Goal: Task Accomplishment & Management: Manage account settings

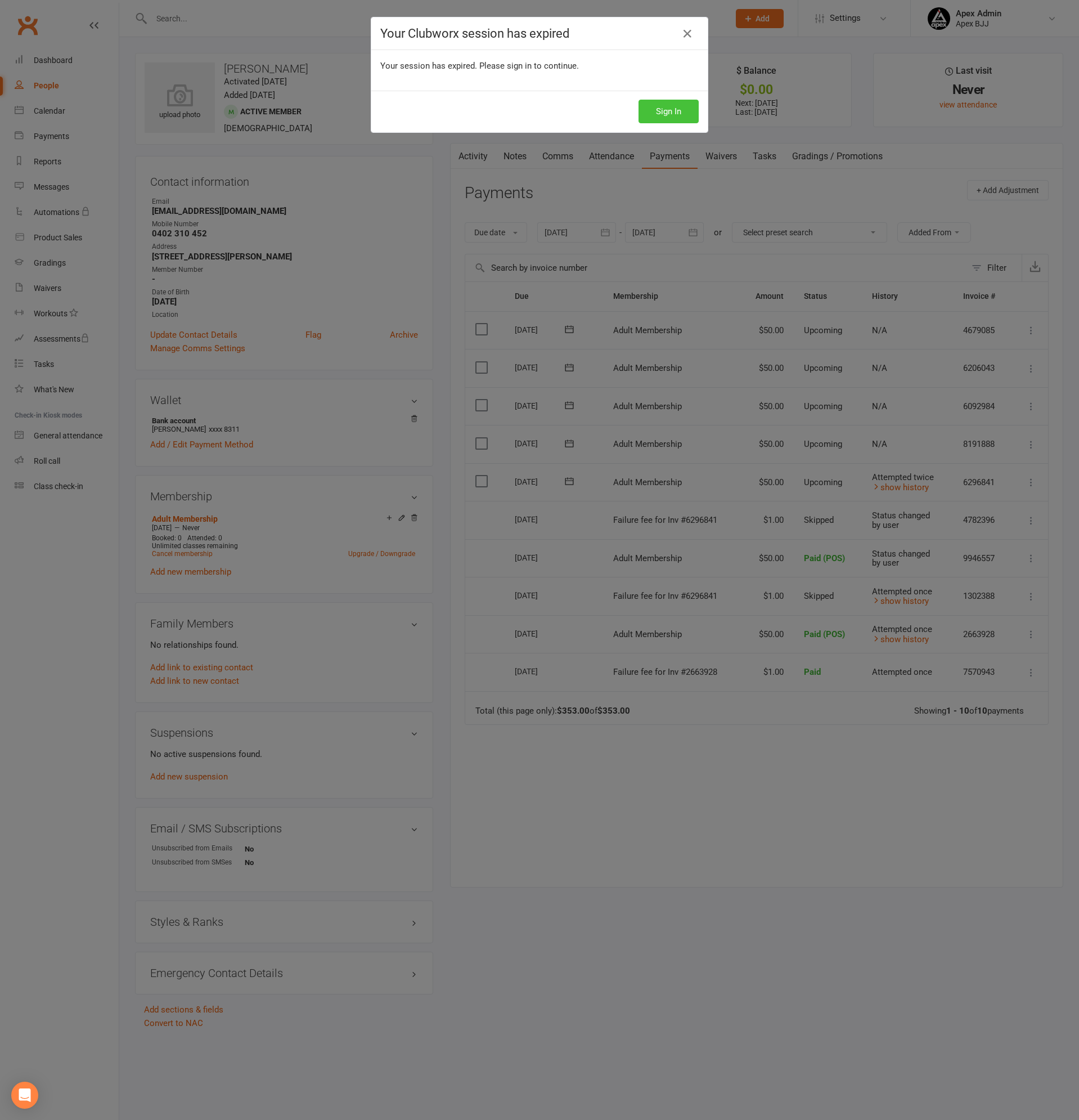
click at [677, 106] on button "Sign In" at bounding box center [669, 111] width 60 height 24
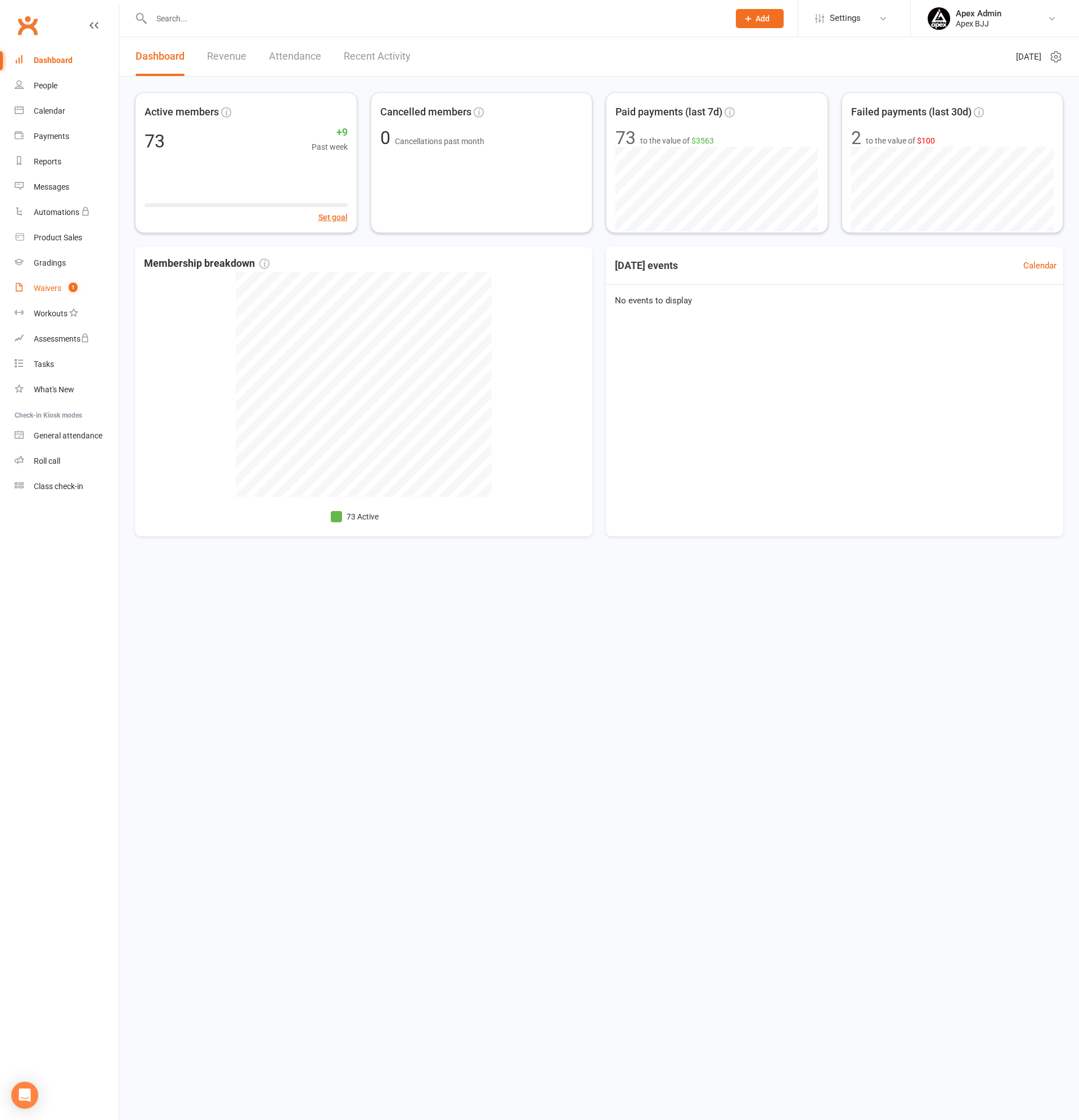
click at [41, 285] on div "Waivers" at bounding box center [47, 288] width 27 height 9
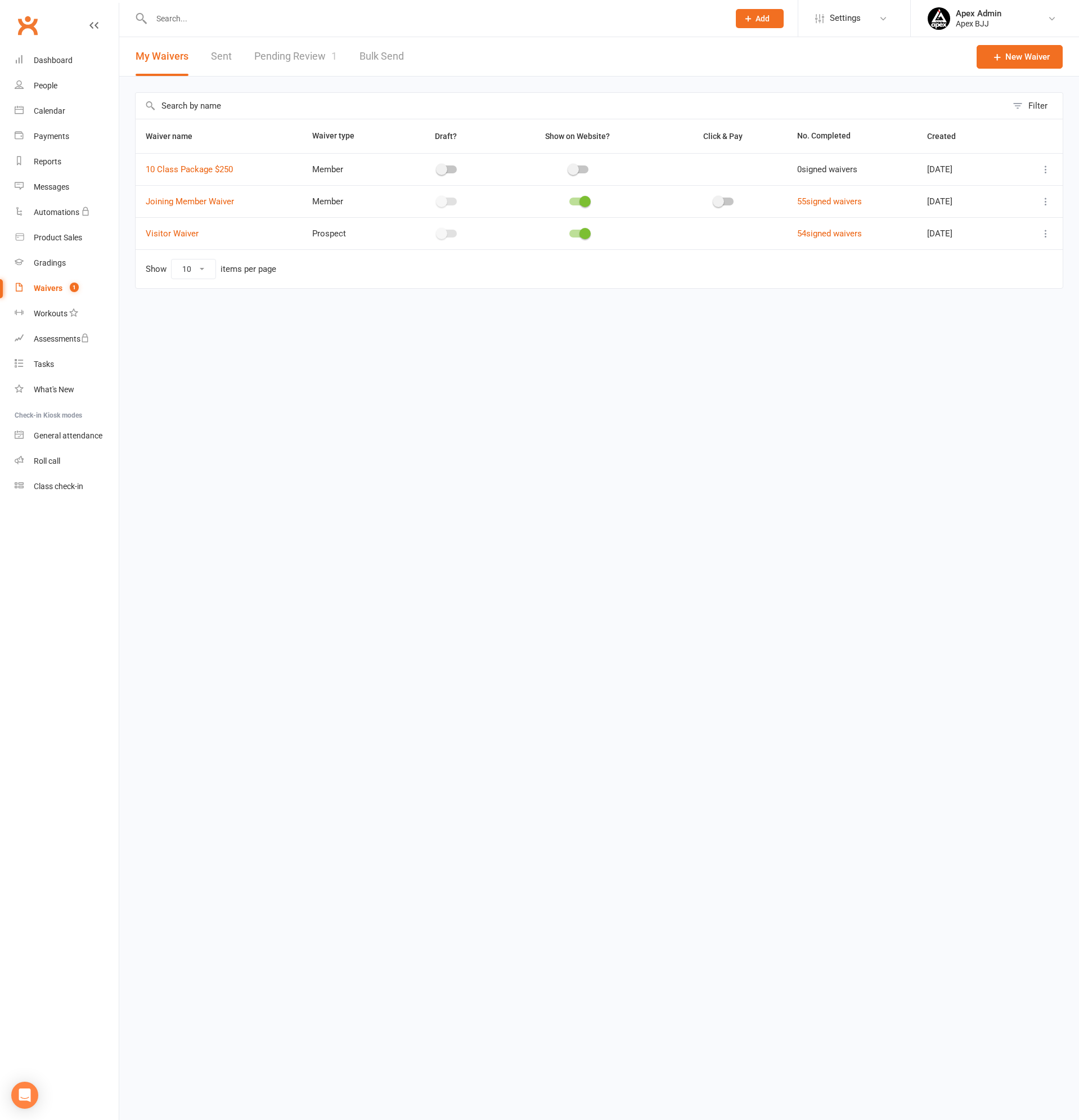
click at [278, 50] on link "Pending Review 1" at bounding box center [295, 56] width 83 height 39
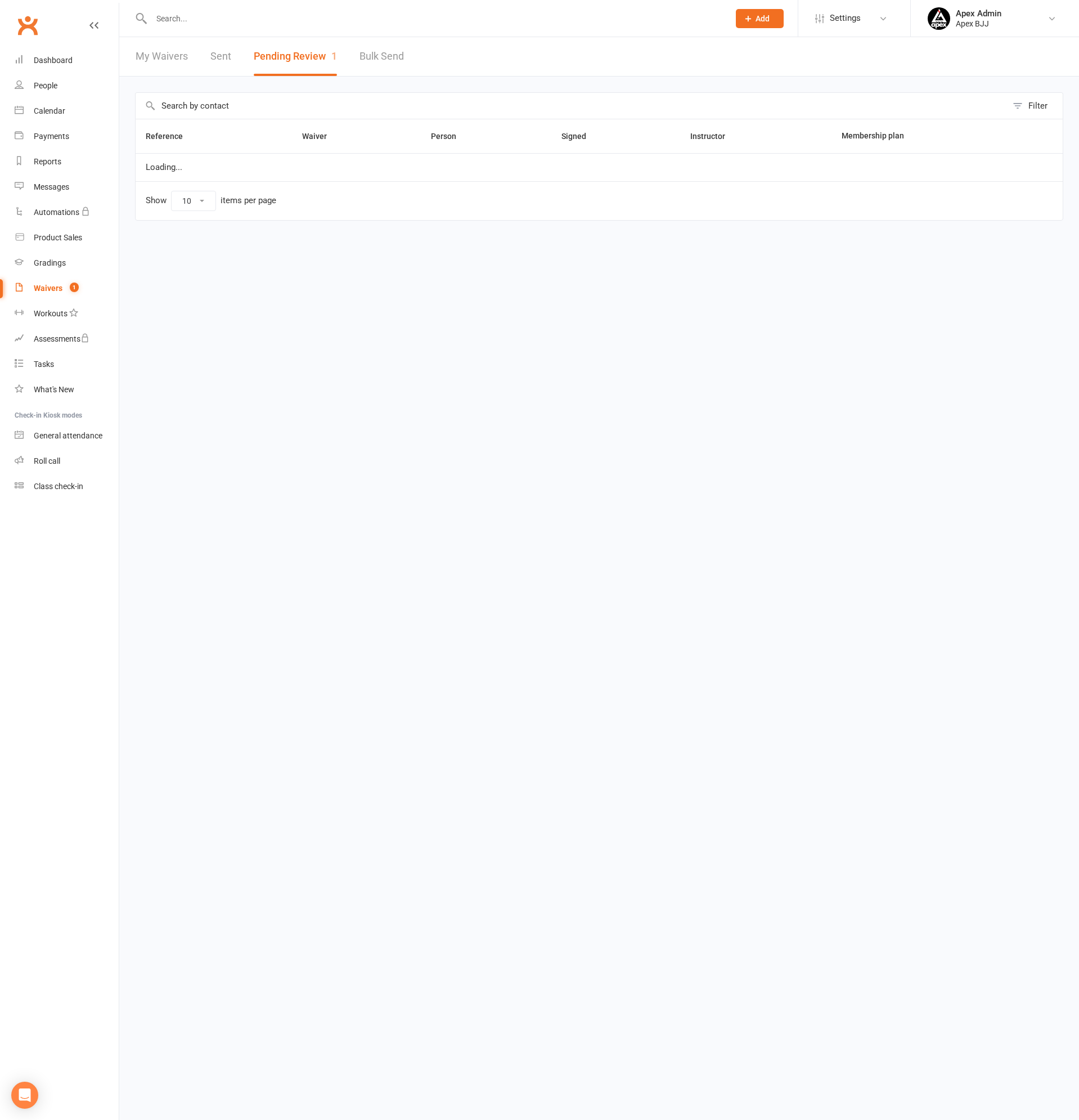
select select "100"
click at [1033, 174] on link "Review" at bounding box center [1030, 174] width 44 height 21
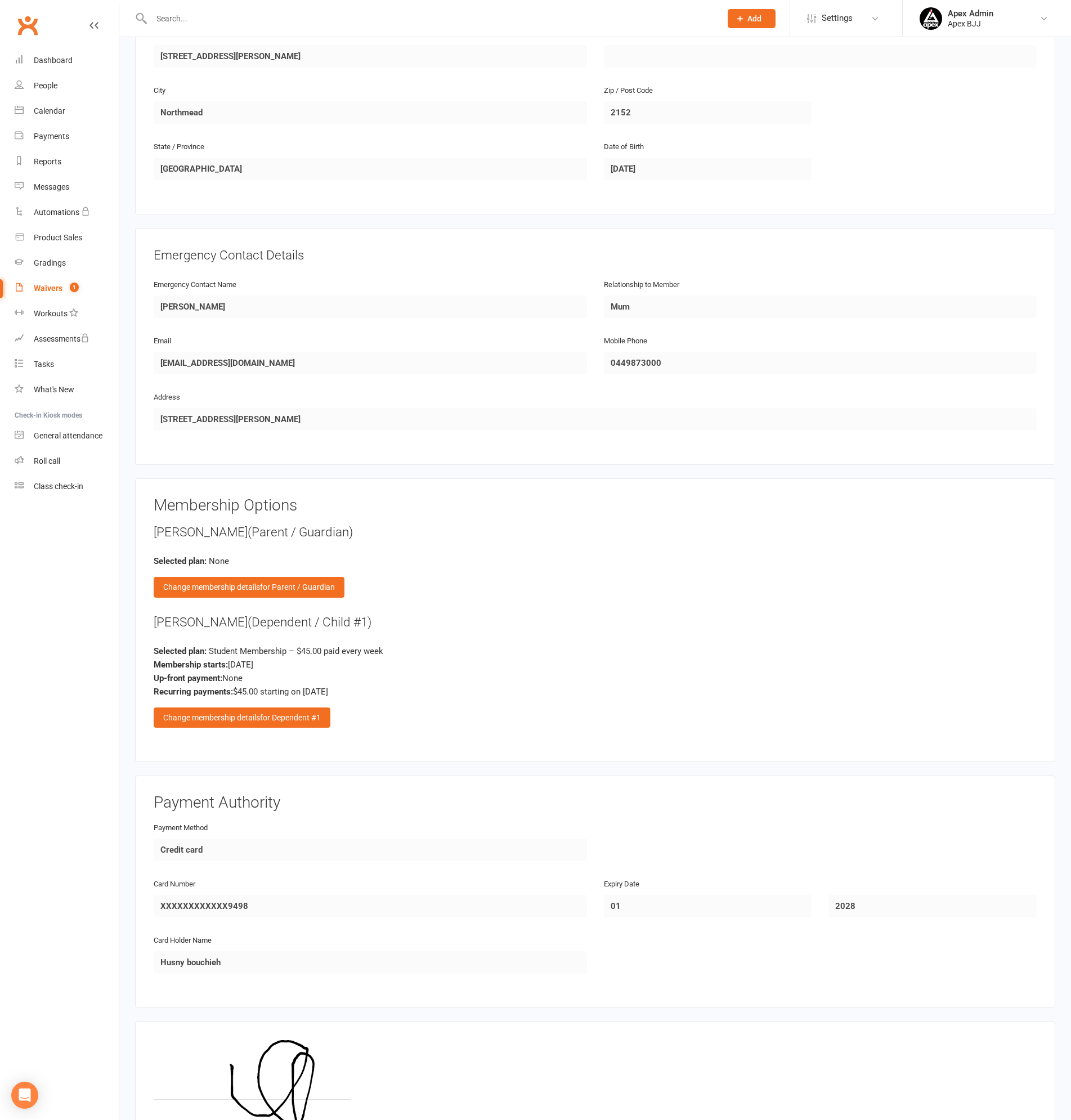
scroll to position [867, 0]
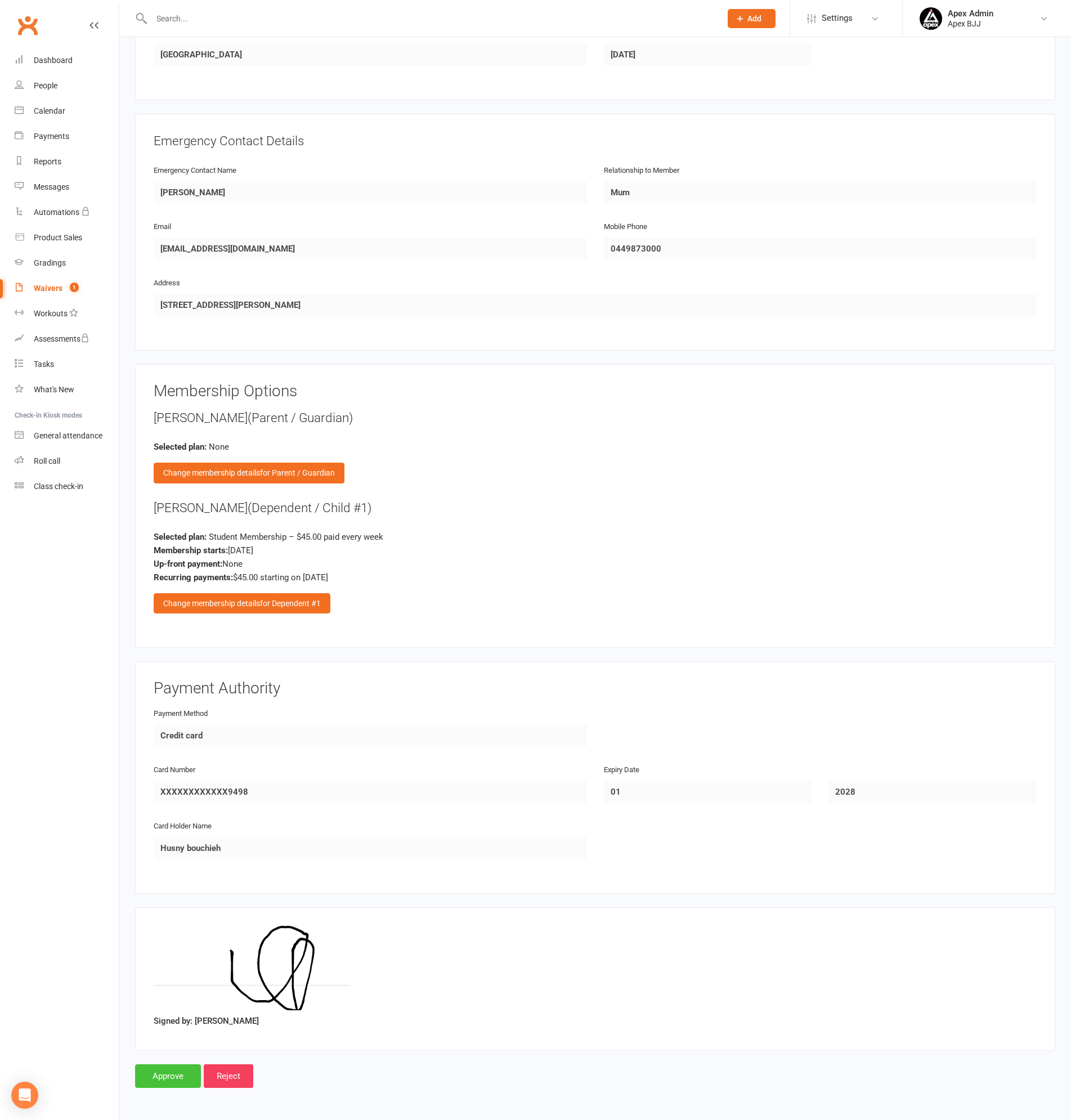
click at [162, 1072] on input "Approve" at bounding box center [168, 1076] width 66 height 24
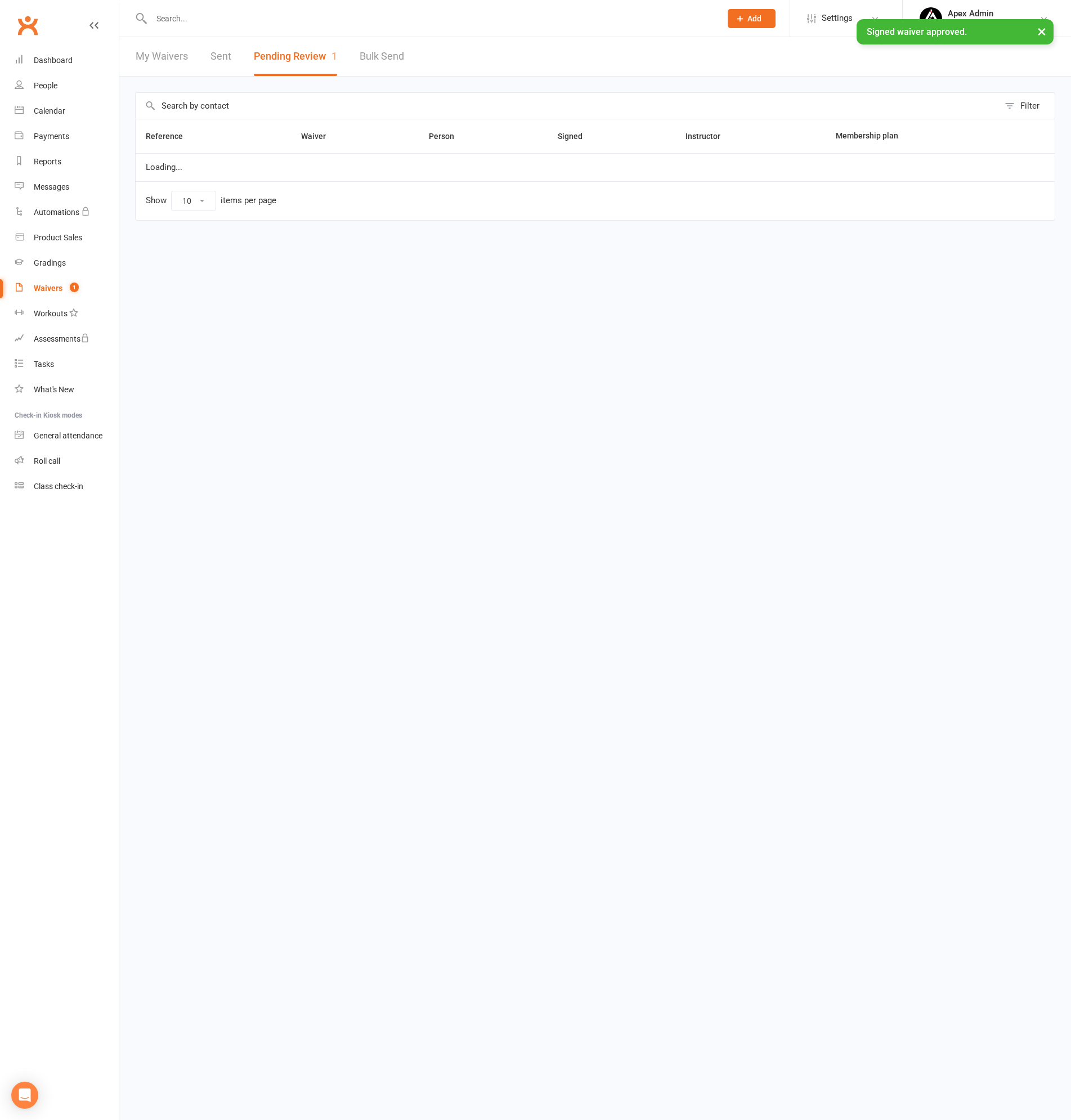
select select "100"
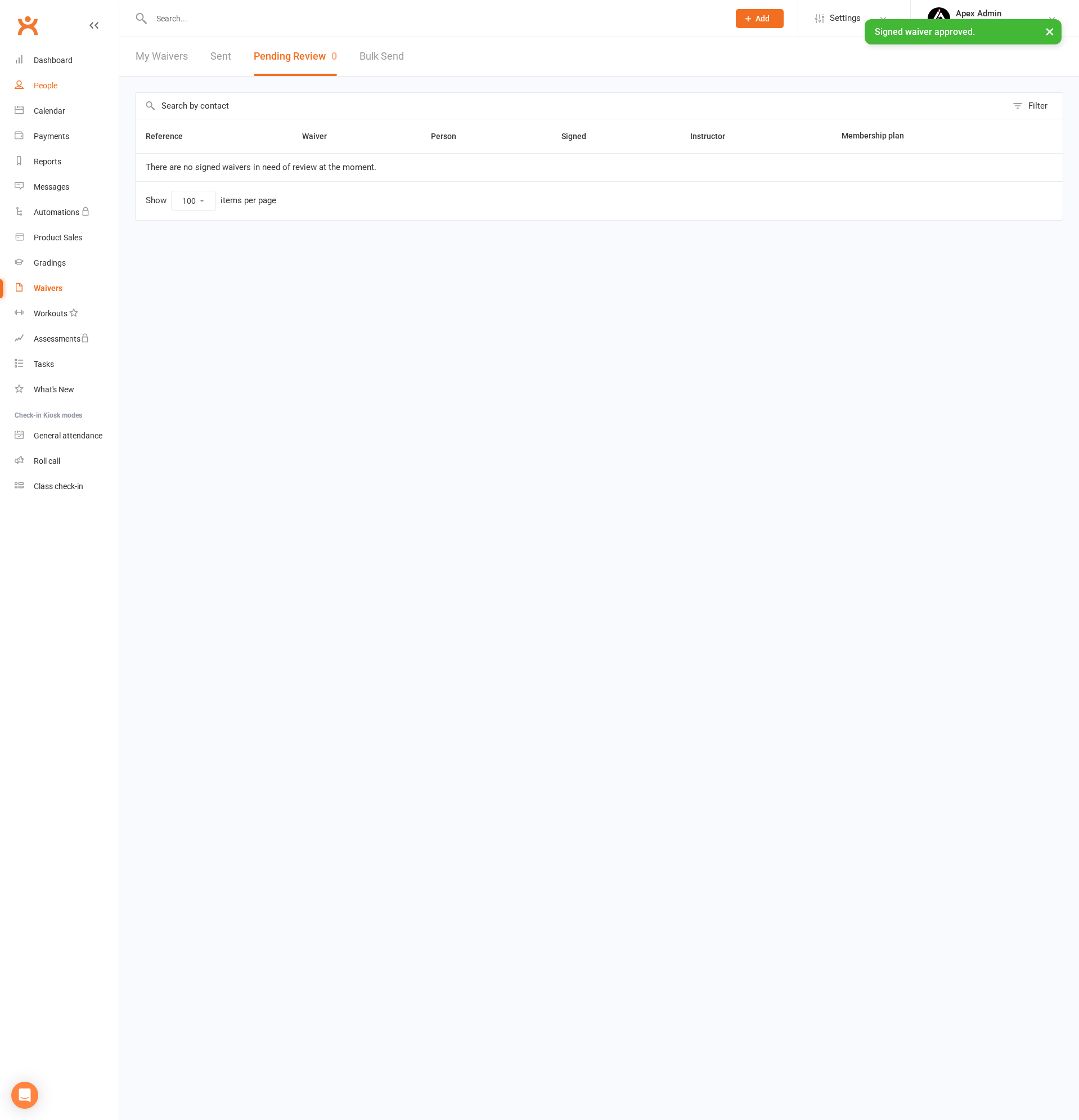
click at [51, 83] on div "People" at bounding box center [45, 86] width 24 height 9
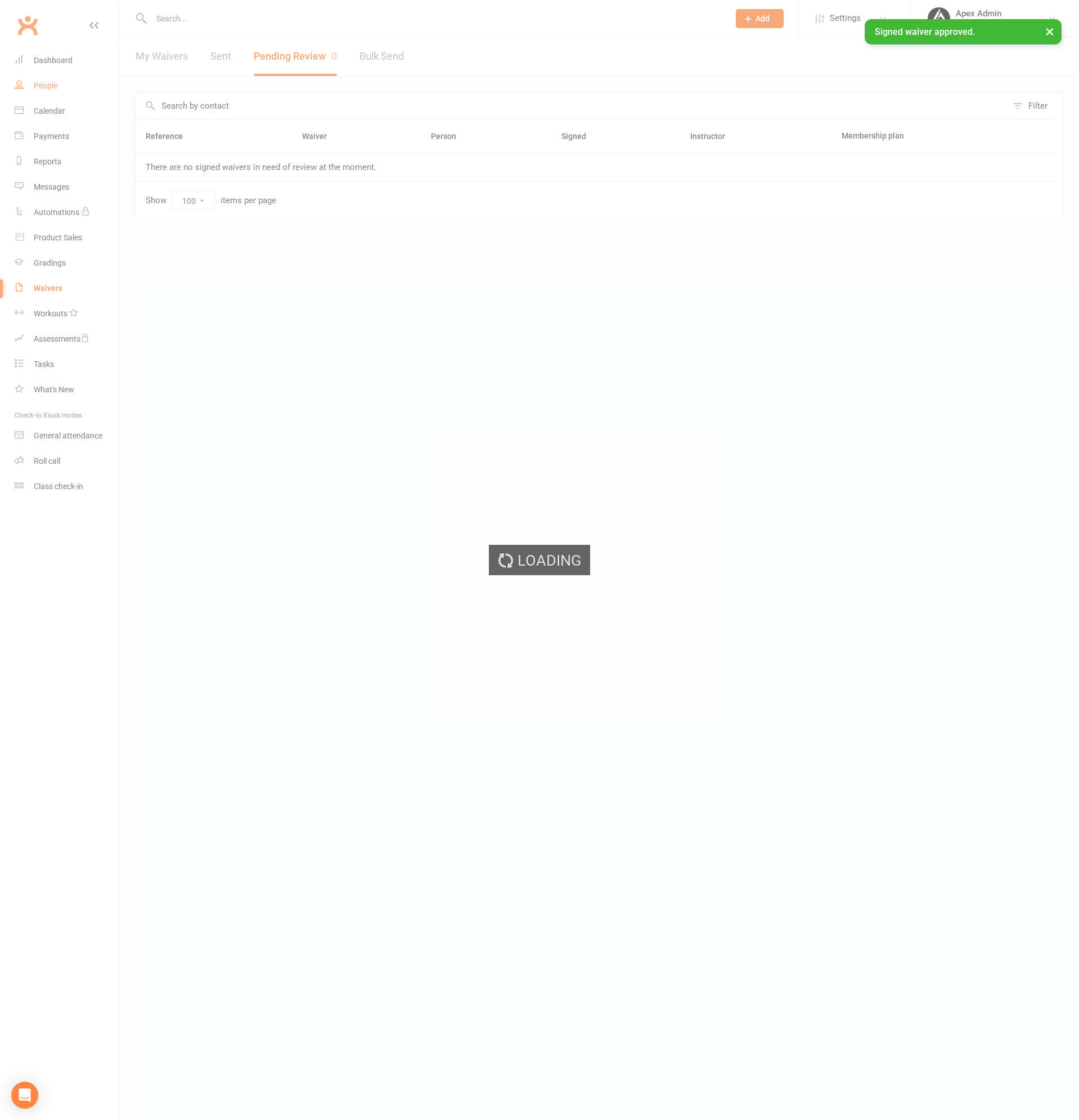
select select "100"
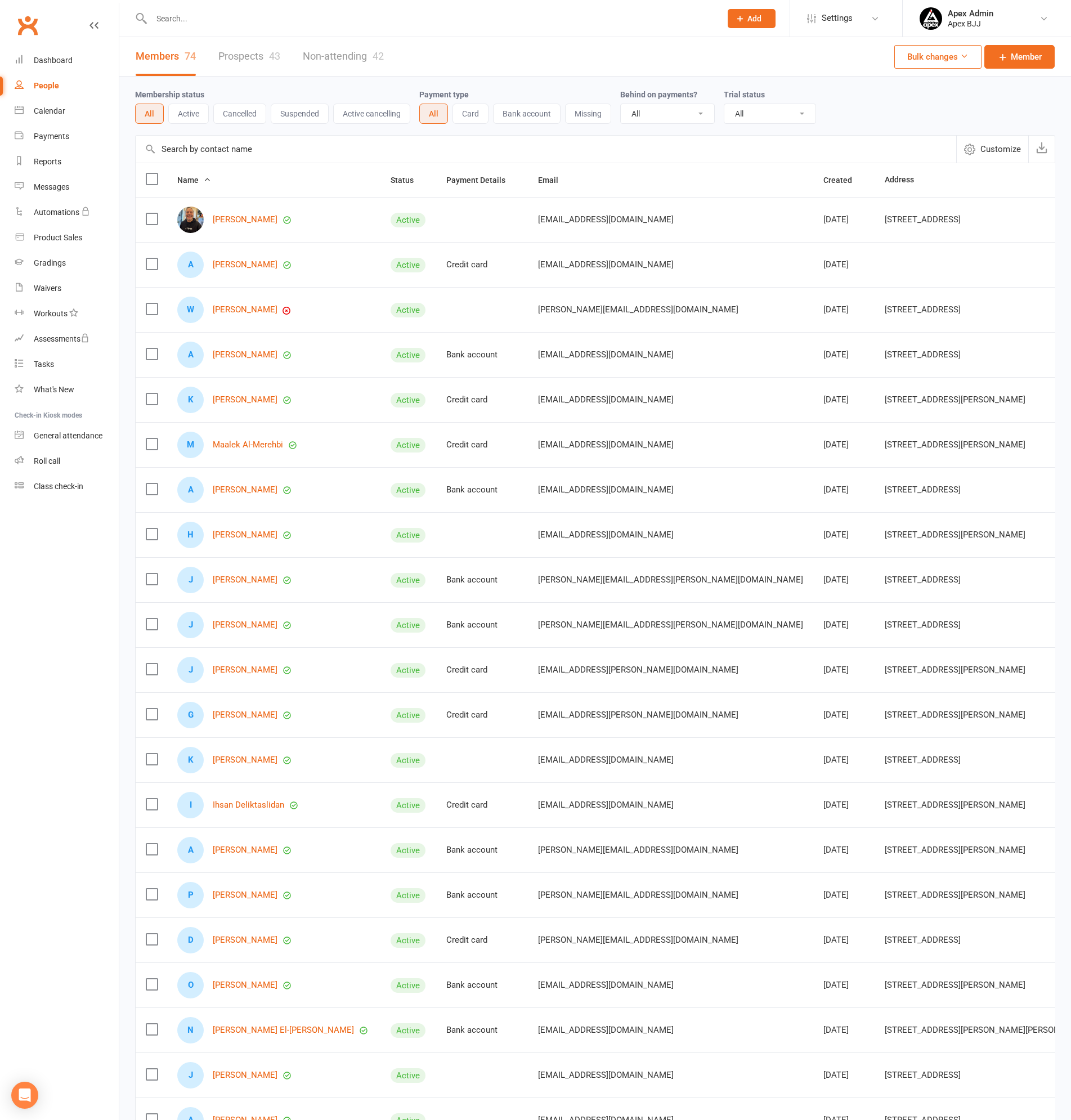
click at [189, 13] on input "text" at bounding box center [431, 18] width 565 height 15
type input "fetin"
click at [212, 45] on div "Fetin Bouchieh" at bounding box center [193, 50] width 62 height 16
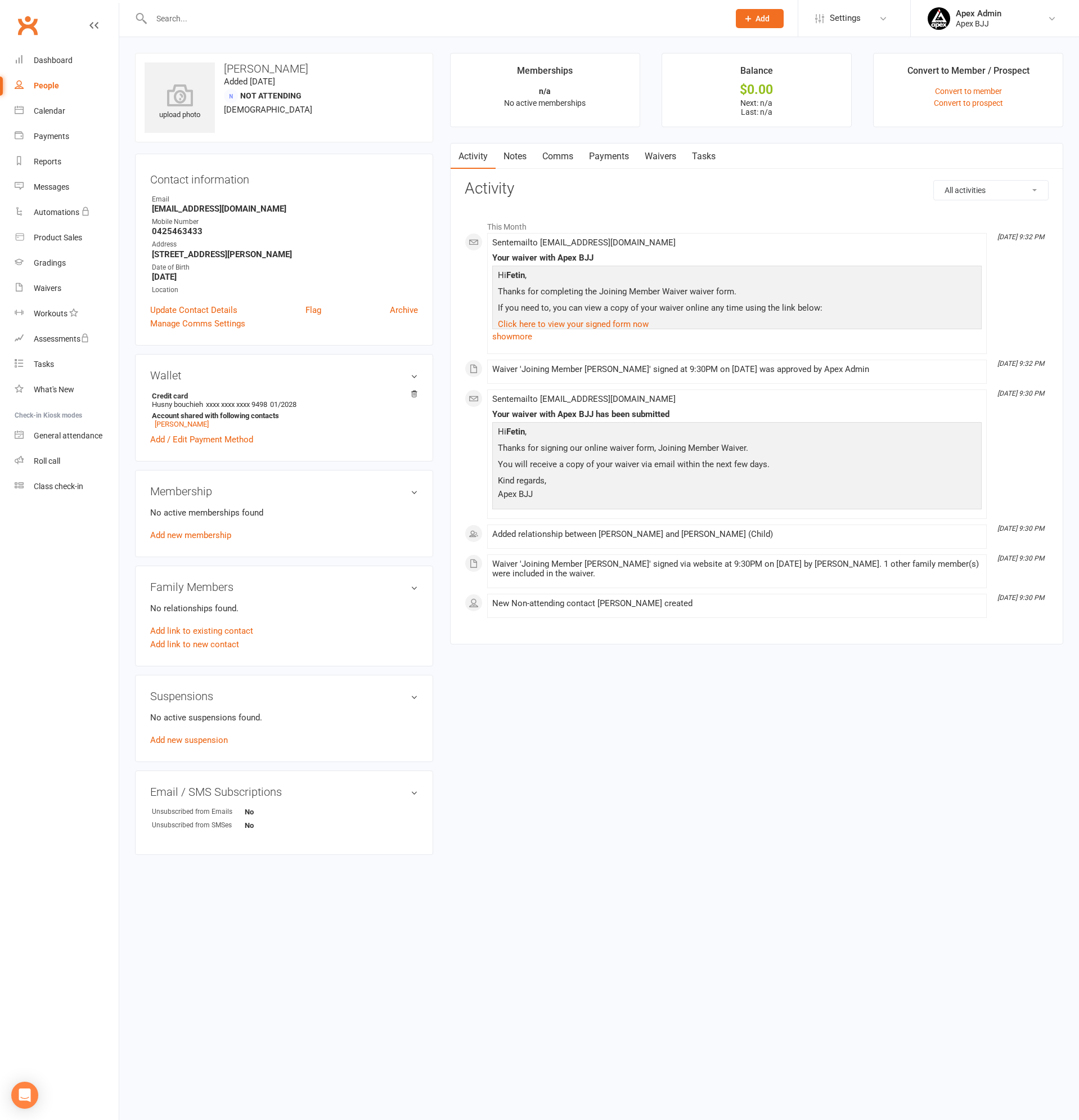
click at [605, 158] on link "Payments" at bounding box center [609, 157] width 56 height 26
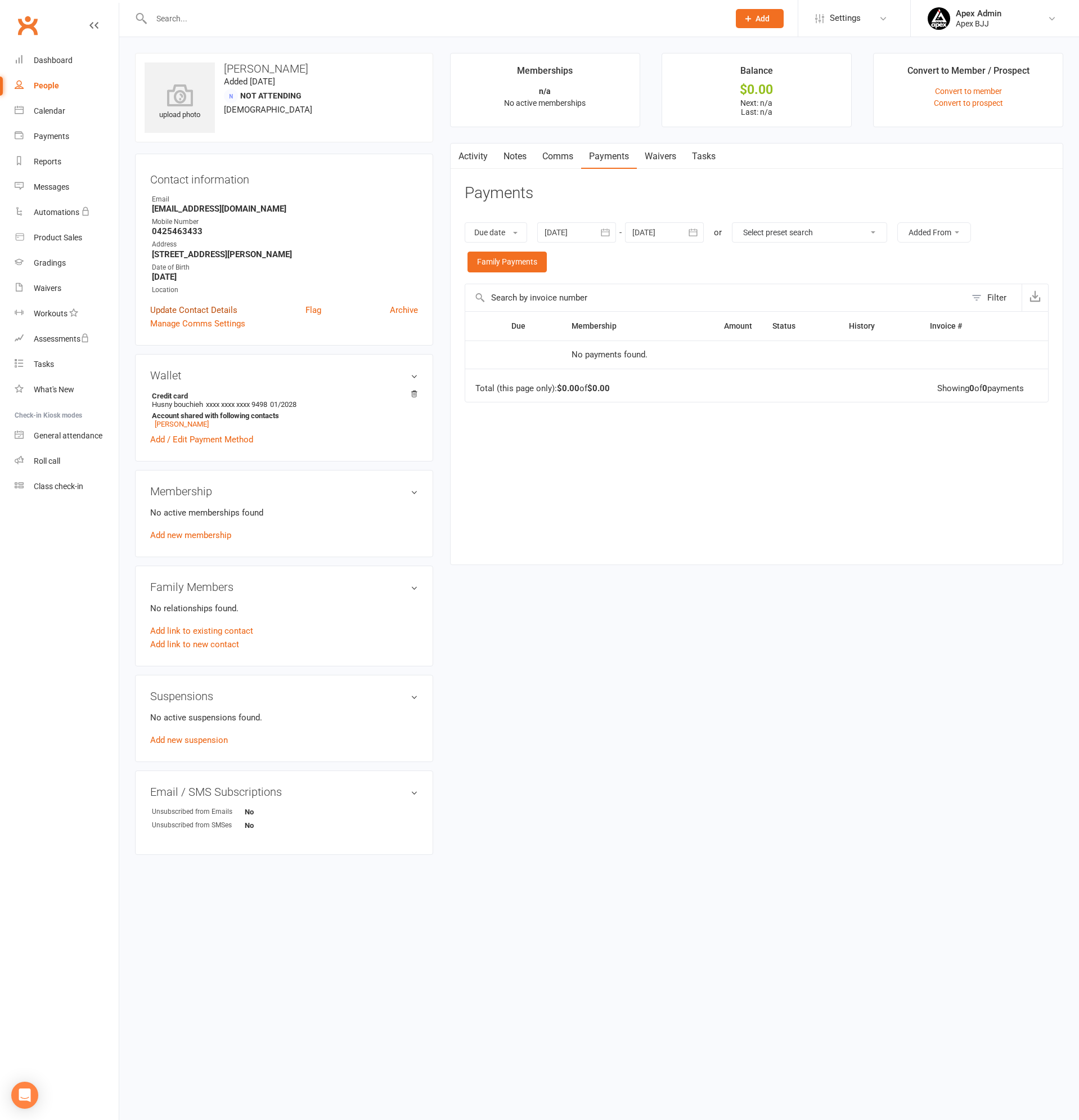
click at [177, 307] on link "Update Contact Details" at bounding box center [194, 310] width 87 height 14
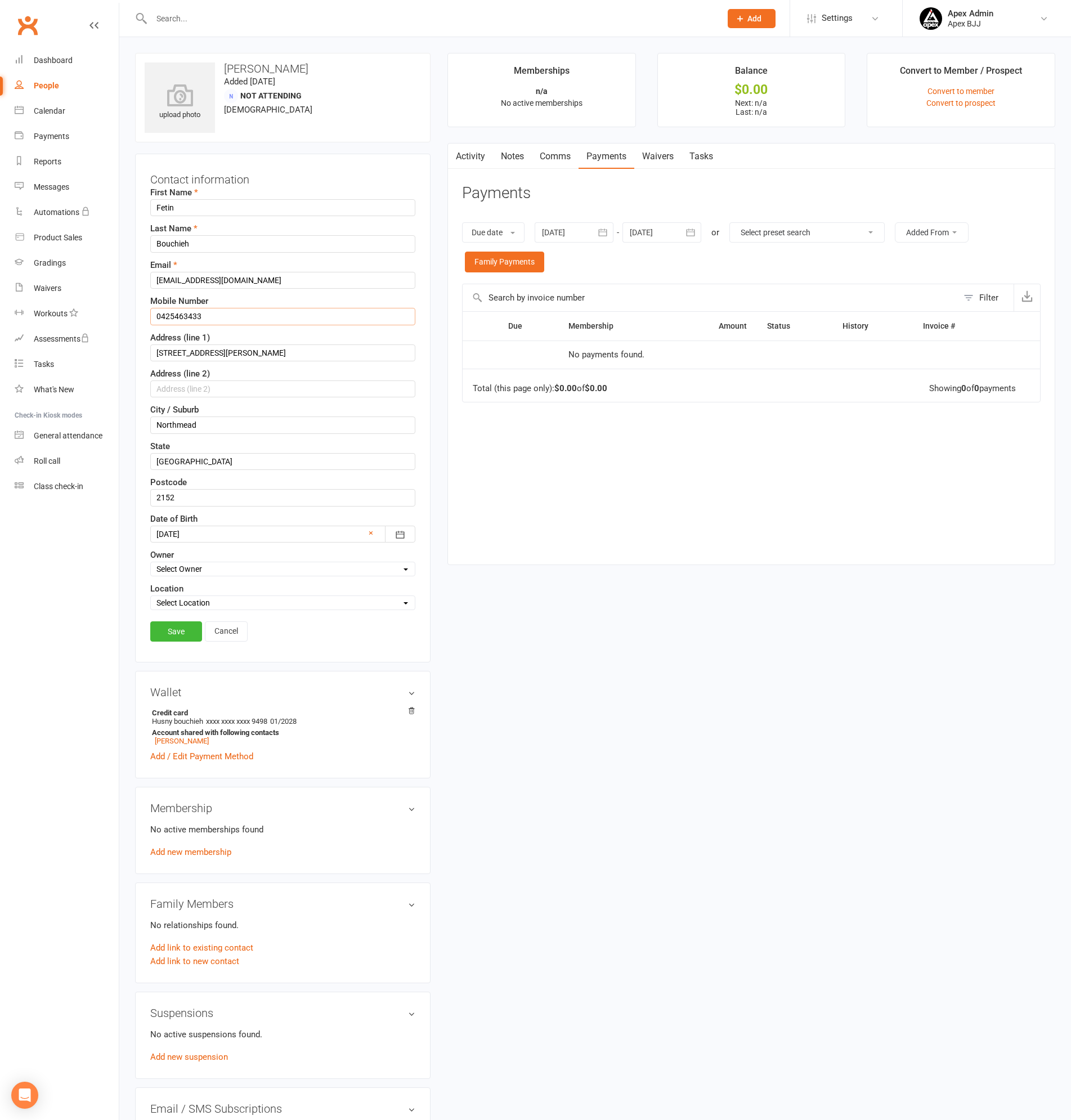
click at [229, 318] on input "0425463433" at bounding box center [283, 316] width 265 height 17
type input "0425 463 433"
click at [170, 351] on input "20 fletcher street northmead" at bounding box center [283, 353] width 265 height 17
drag, startPoint x: 197, startPoint y: 352, endPoint x: 339, endPoint y: 373, distance: 143.5
click at [339, 373] on div "First Name Fetin Last Name Bouchieh Email Hbouchieh@hotmail.com Mobile Number 0…" at bounding box center [283, 398] width 265 height 425
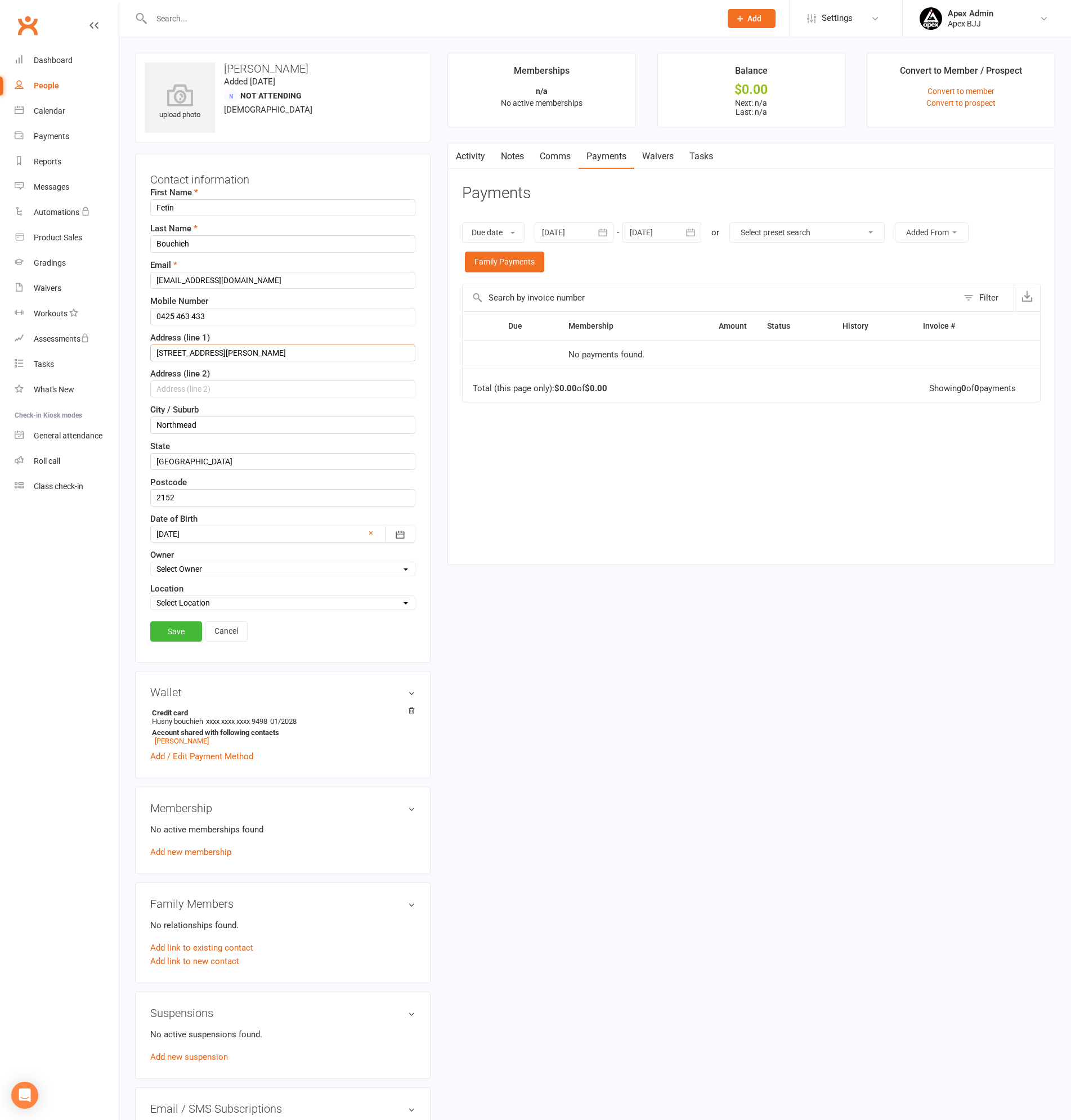
type input "20 Fletcher Street"
drag, startPoint x: 241, startPoint y: 459, endPoint x: 91, endPoint y: 446, distance: 150.6
click at [91, 446] on ui-view "Prospect Member Non-attending contact Class / event Appointment Grading event T…" at bounding box center [535, 612] width 1071 height 1219
type input "NSW"
drag, startPoint x: 153, startPoint y: 414, endPoint x: 76, endPoint y: 410, distance: 77.1
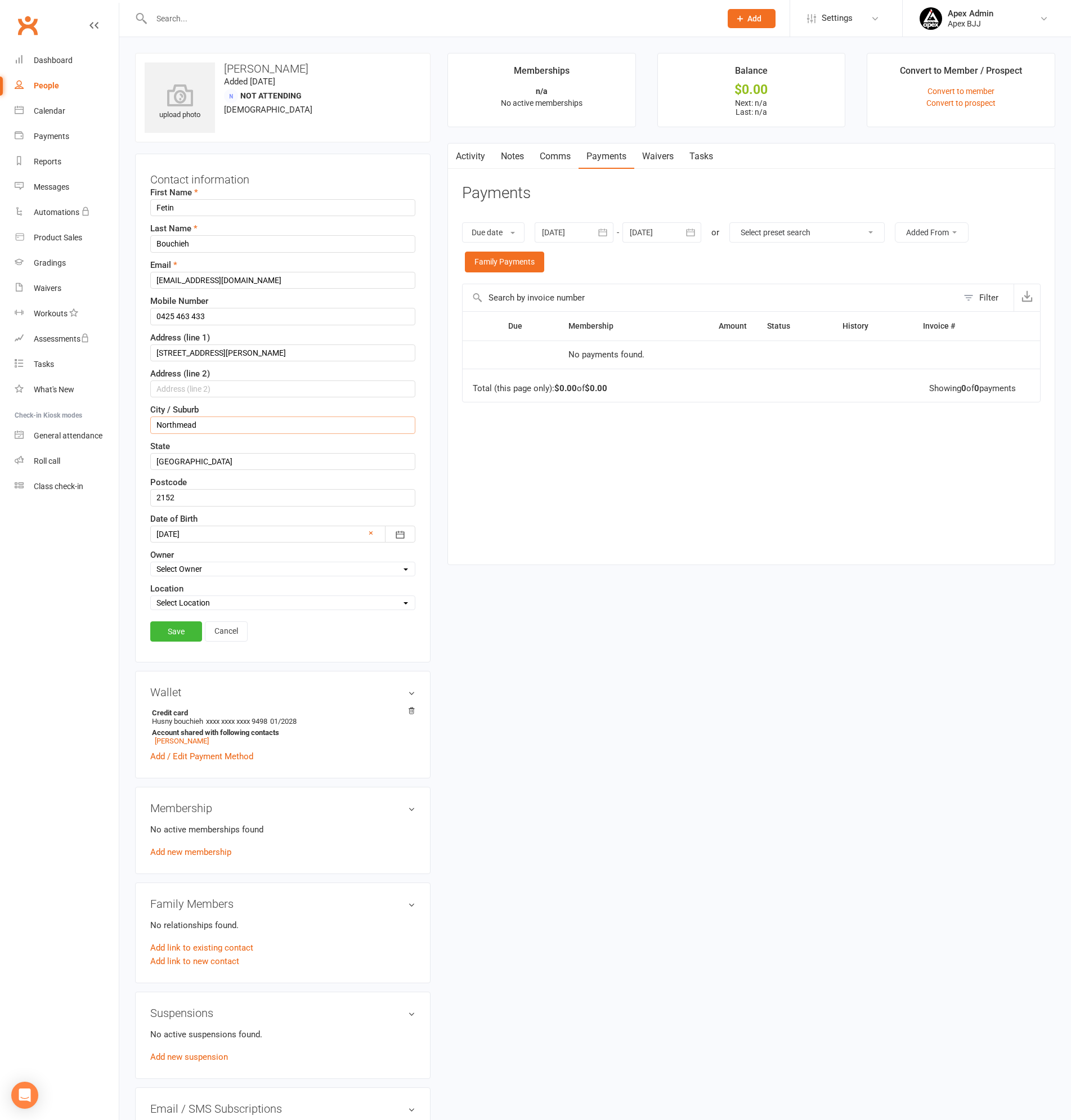
click at [76, 410] on ui-view "Prospect Member Non-attending contact Class / event Appointment Grading event T…" at bounding box center [535, 612] width 1071 height 1219
type input "NORTHMEAD"
click at [171, 634] on link "Save" at bounding box center [176, 632] width 51 height 21
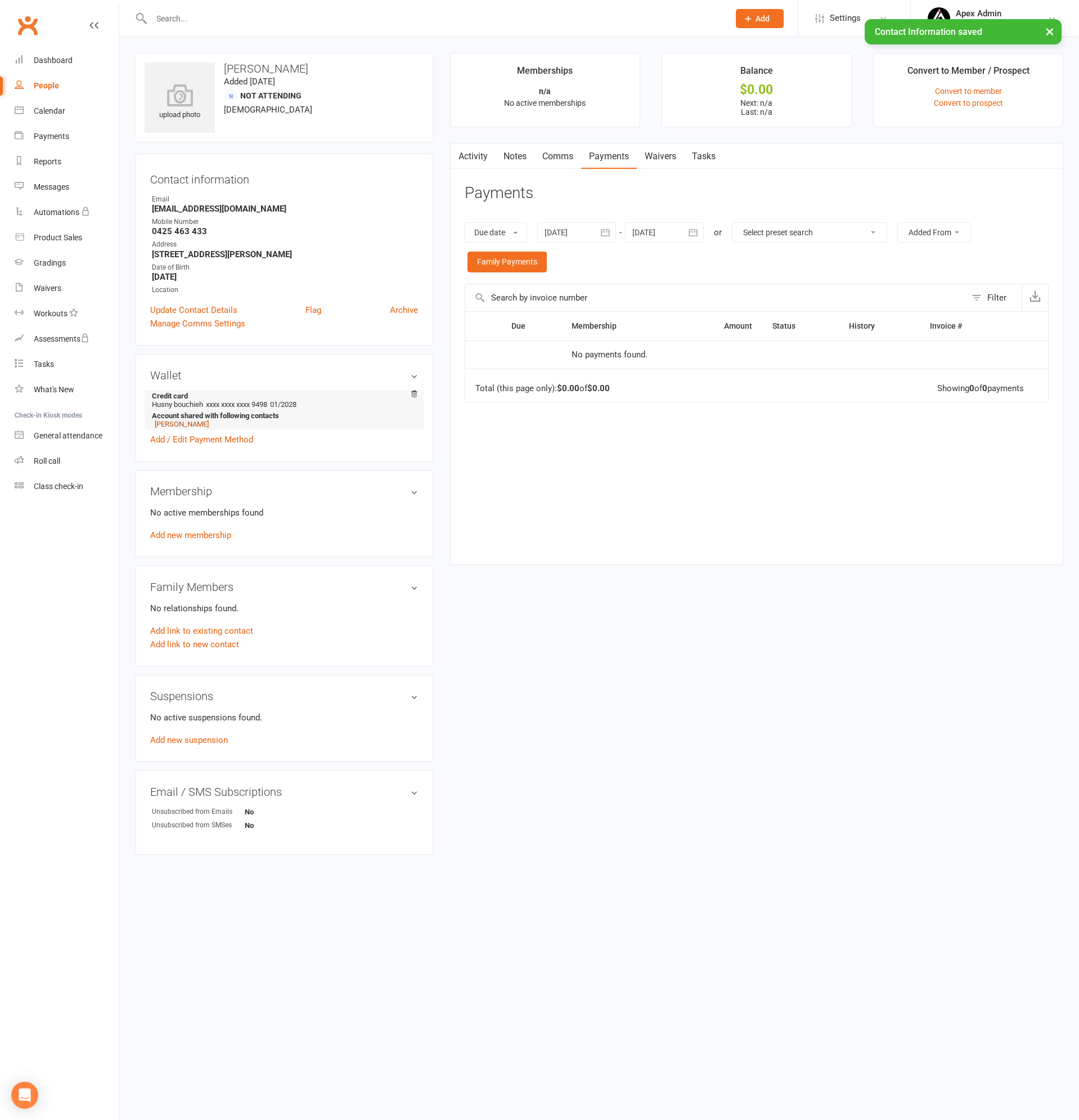
click at [180, 423] on link "Husny Bouchieh" at bounding box center [182, 424] width 54 height 9
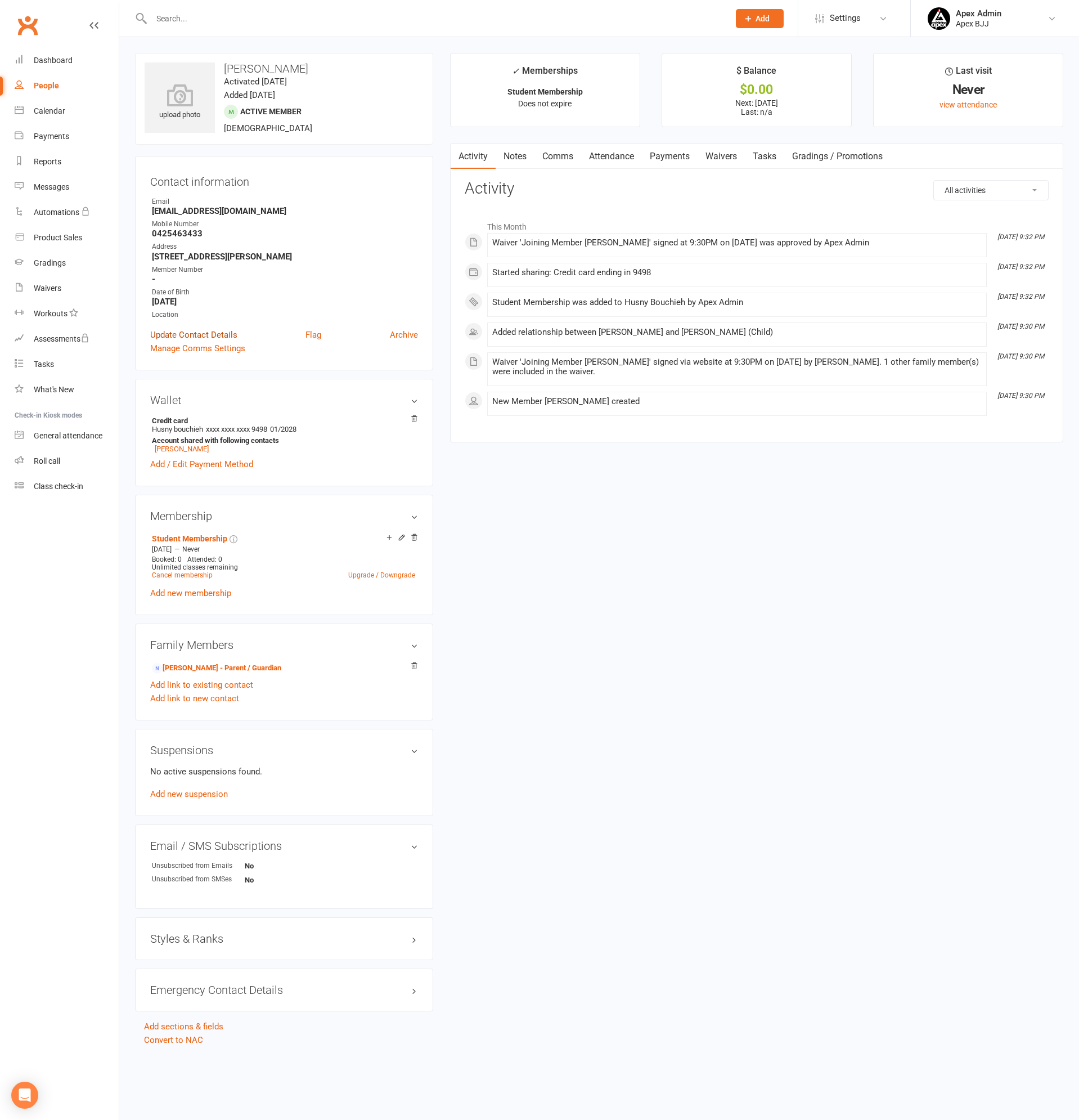
click at [209, 331] on link "Update Contact Details" at bounding box center [194, 335] width 87 height 14
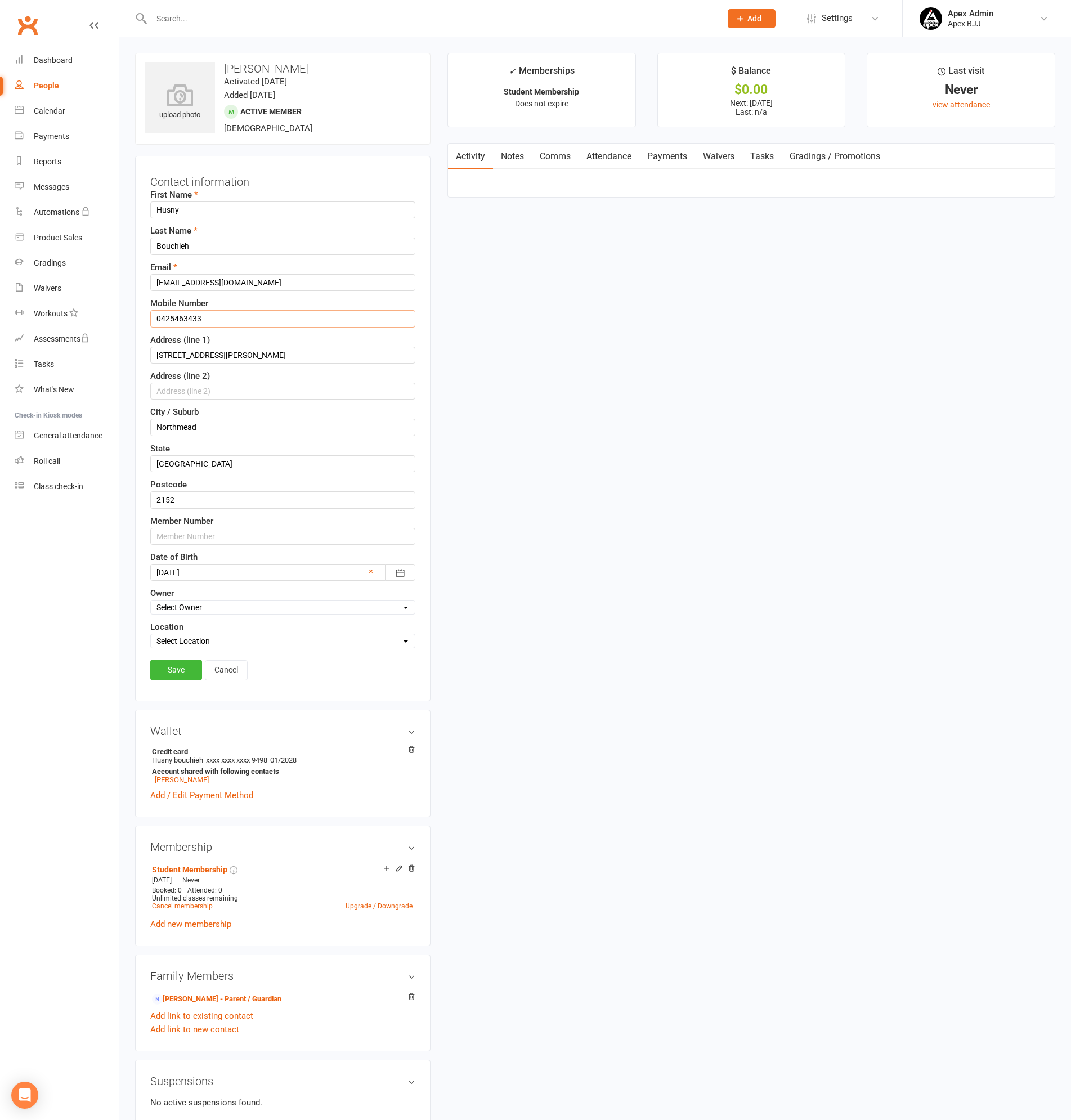
click at [211, 319] on input "0425463433" at bounding box center [283, 319] width 265 height 17
type input "0425 463 433"
click at [167, 353] on input "20 fletcher street northmead" at bounding box center [283, 355] width 265 height 17
click at [198, 352] on input "20 fletcher street northmead" at bounding box center [283, 355] width 265 height 17
drag, startPoint x: 168, startPoint y: 352, endPoint x: 224, endPoint y: 396, distance: 71.2
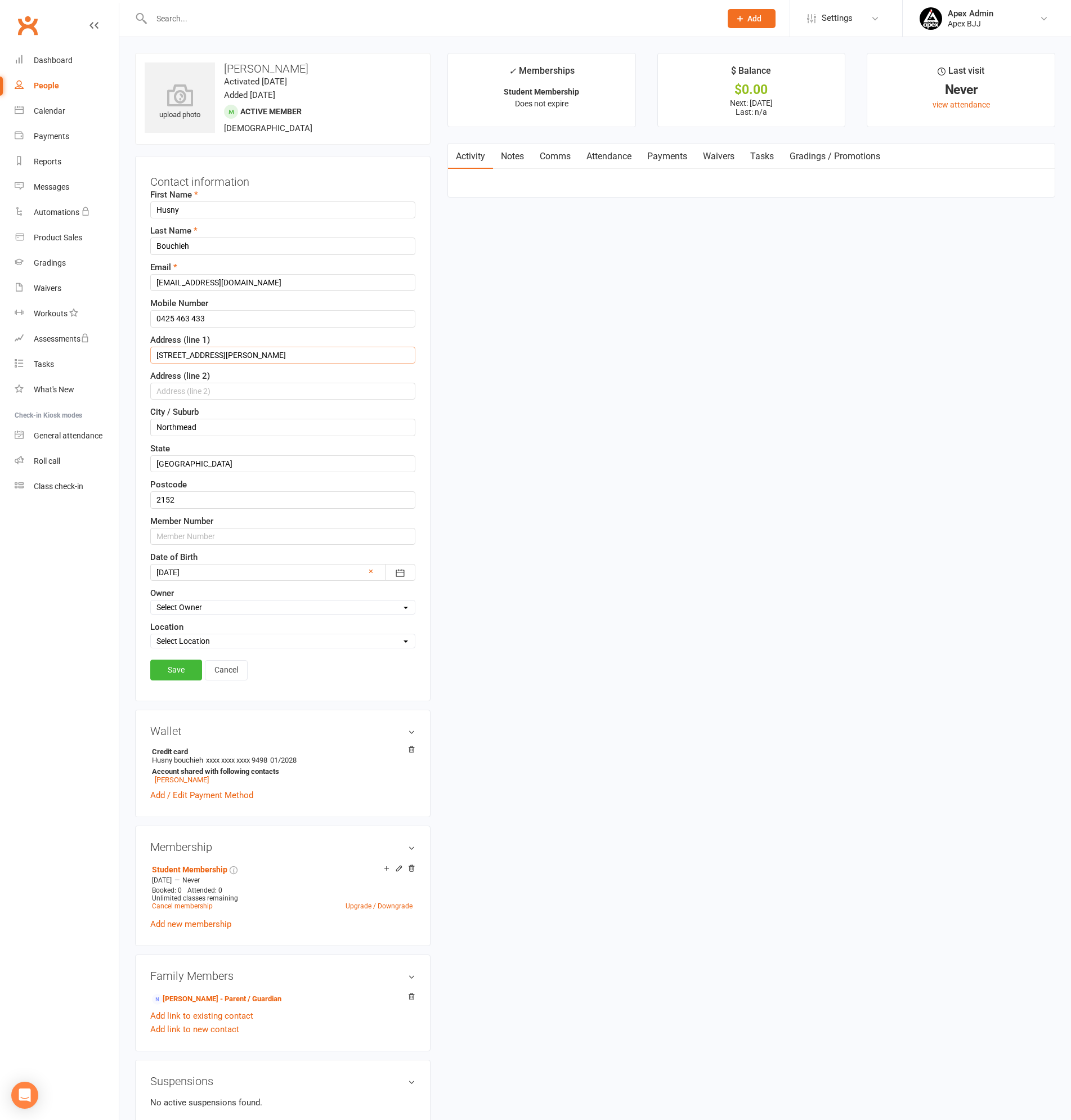
click at [171, 354] on input "20 fletcher Street northmead" at bounding box center [283, 355] width 265 height 17
drag, startPoint x: 218, startPoint y: 354, endPoint x: 396, endPoint y: 368, distance: 178.5
click at [396, 368] on div "First Name Husny Last Name Bouchieh Email Hbouchieh@hotmail.com Mobile Number 0…" at bounding box center [283, 418] width 265 height 461
type input "20 Fletcher Street"
type input "NORTHMEAD"
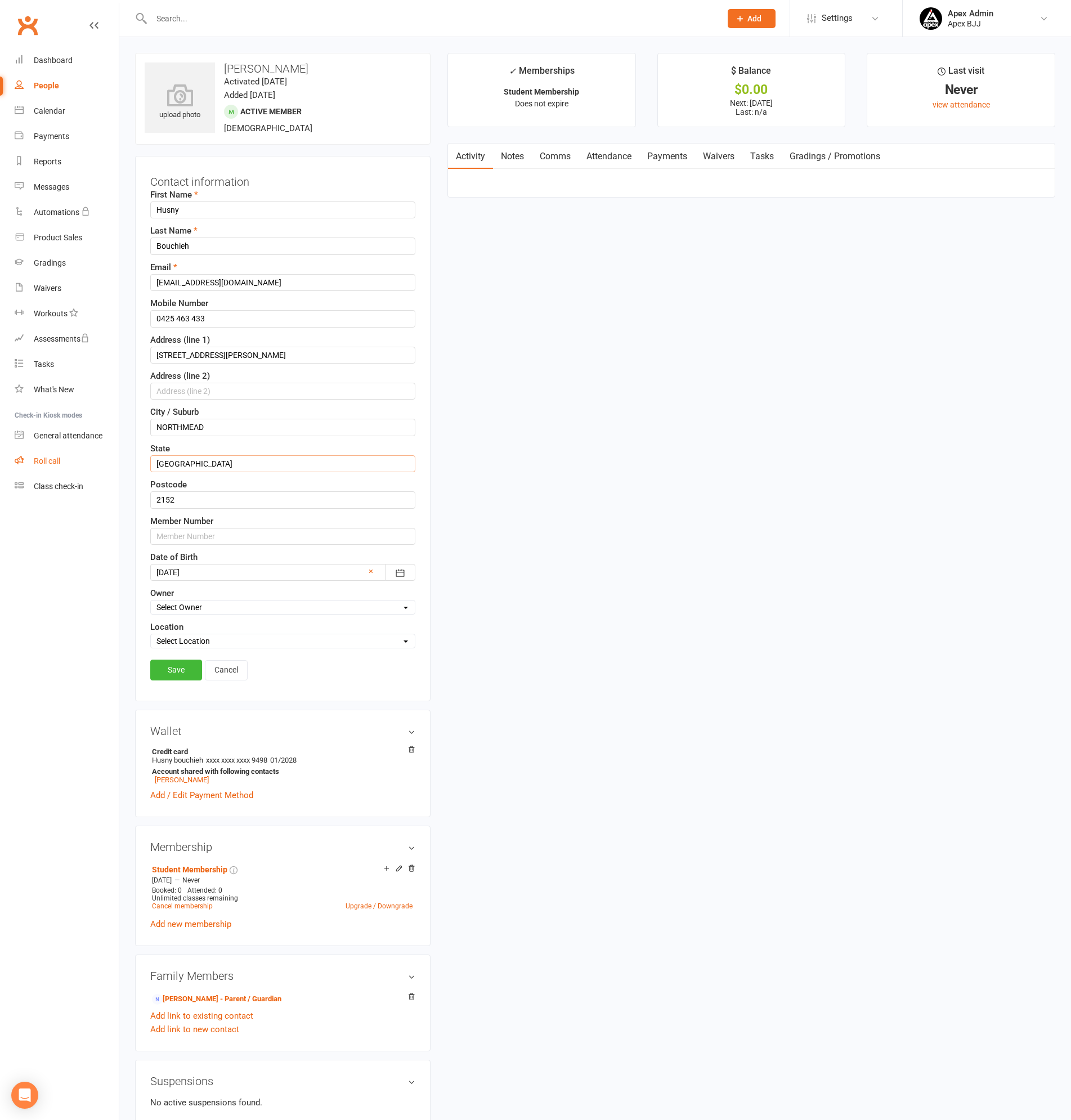
drag, startPoint x: 237, startPoint y: 468, endPoint x: 103, endPoint y: 468, distance: 134.0
click at [103, 468] on ui-view "Prospect Member Non-attending contact Class / event Appointment Grading event T…" at bounding box center [535, 704] width 1071 height 1403
type input "NSW"
click at [176, 667] on link "Save" at bounding box center [176, 670] width 51 height 21
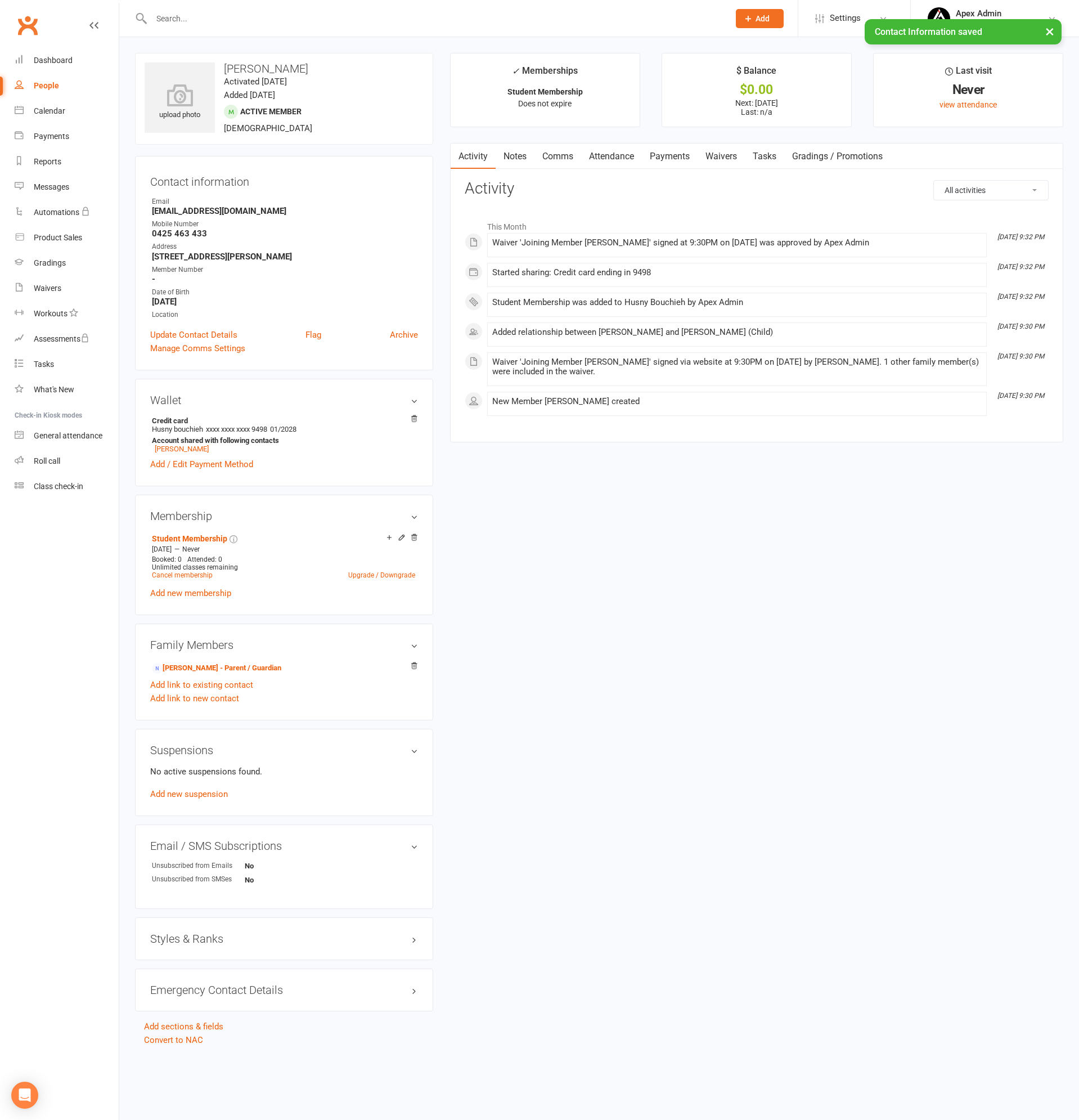
click at [677, 150] on link "Payments" at bounding box center [670, 157] width 56 height 26
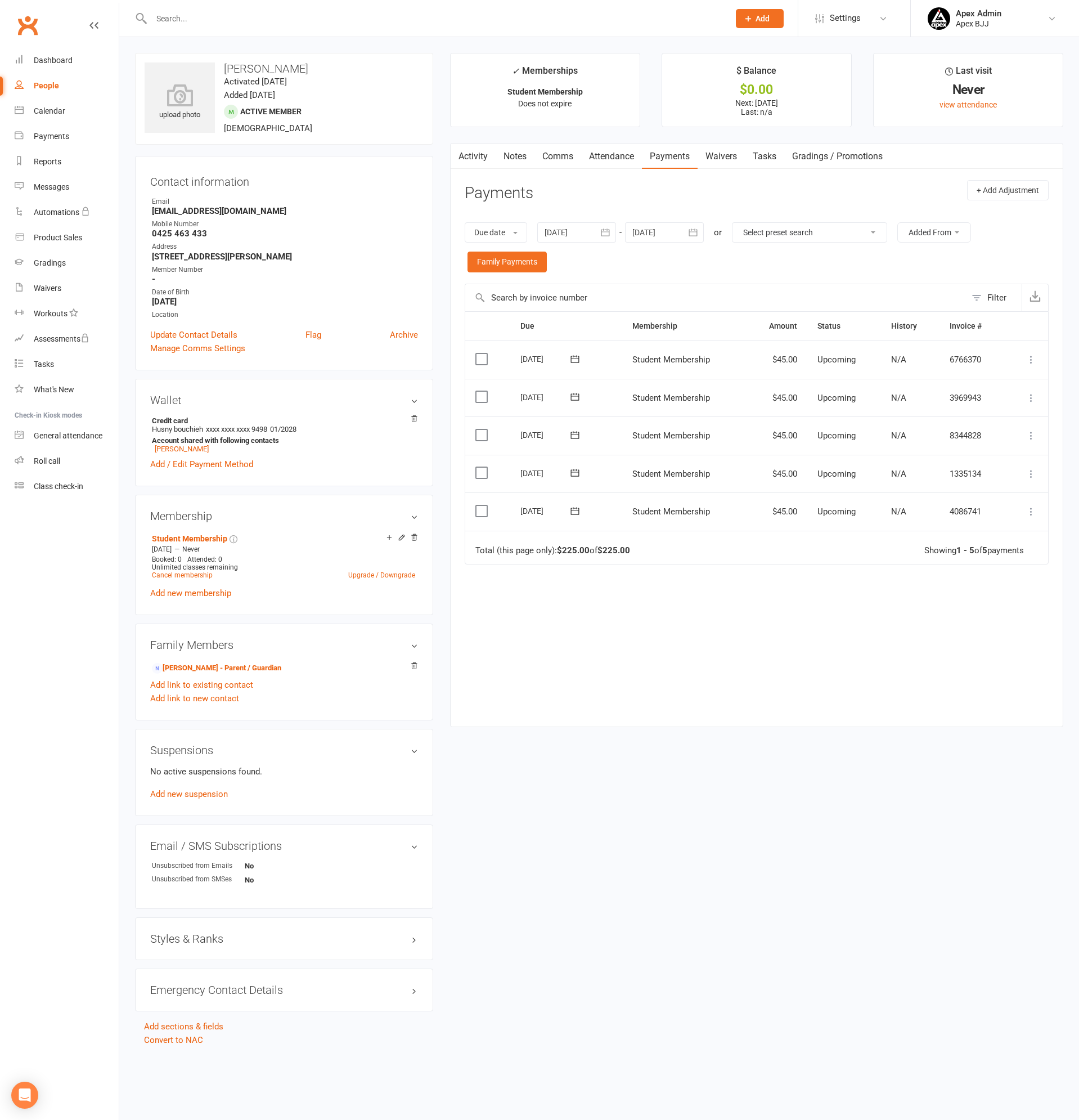
click at [51, 87] on div "People" at bounding box center [46, 86] width 26 height 9
select select "100"
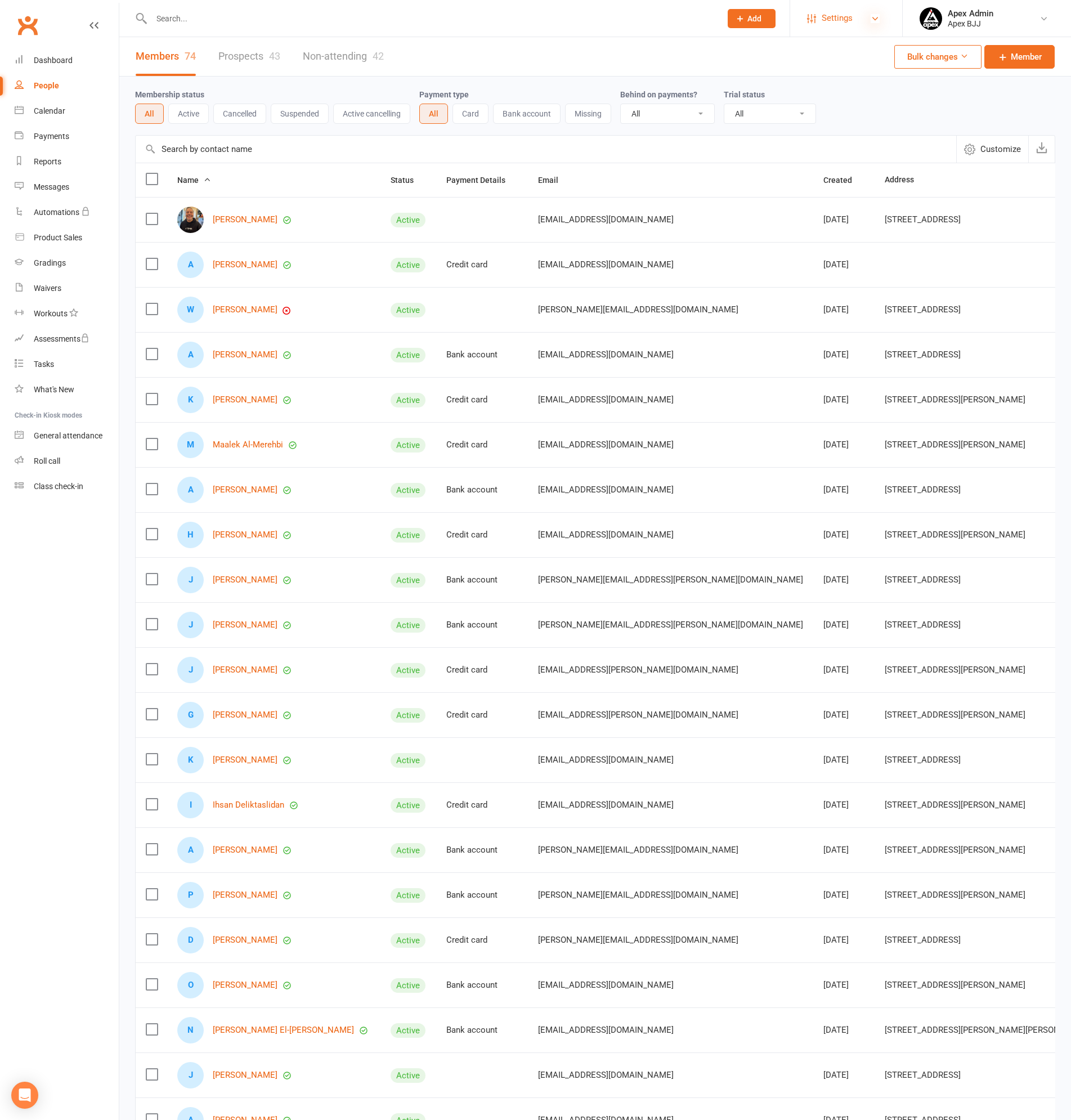
click at [874, 16] on icon at bounding box center [875, 18] width 9 height 9
click at [830, 49] on link "Membership Plans" at bounding box center [846, 50] width 112 height 26
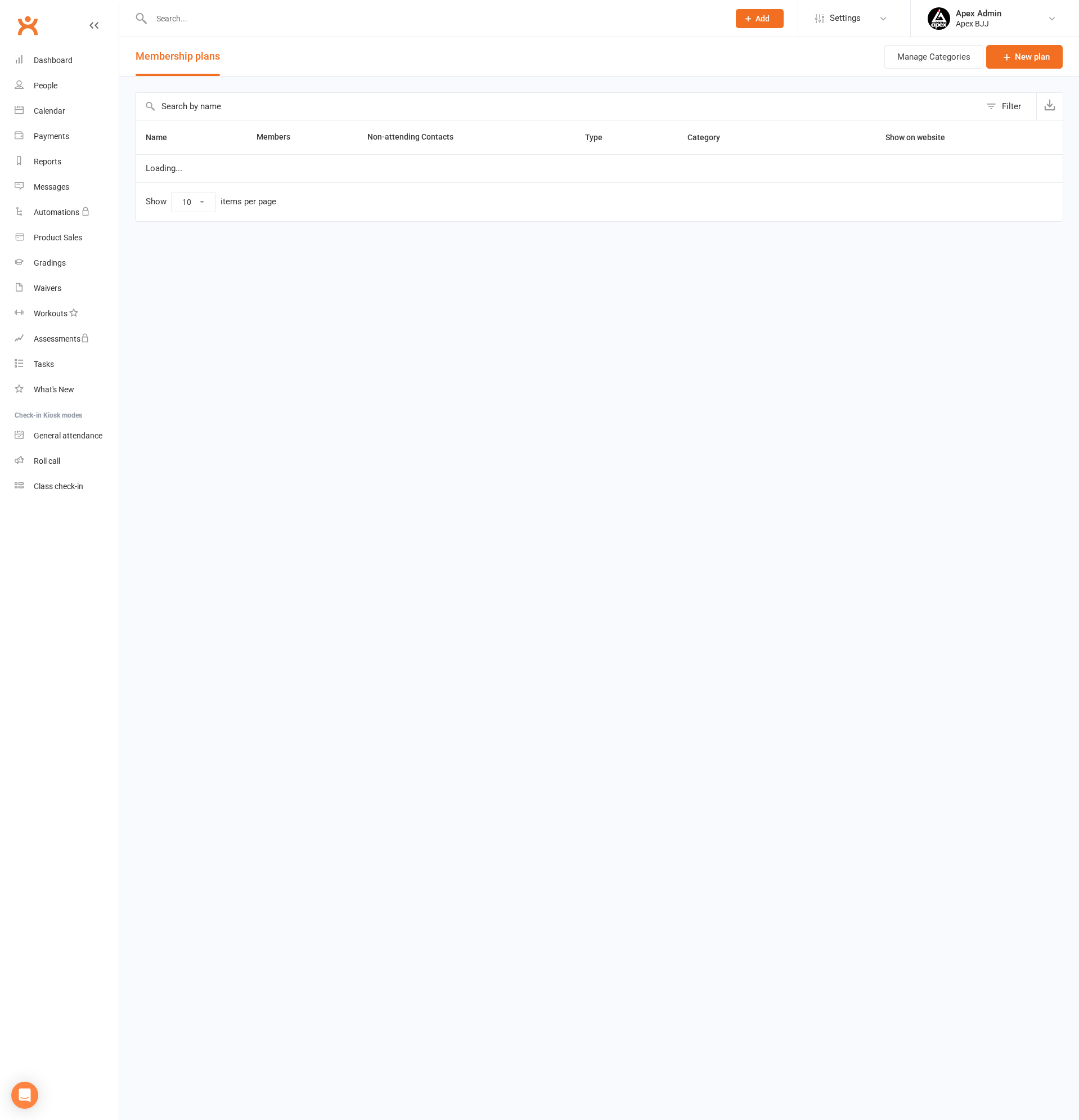
select select "25"
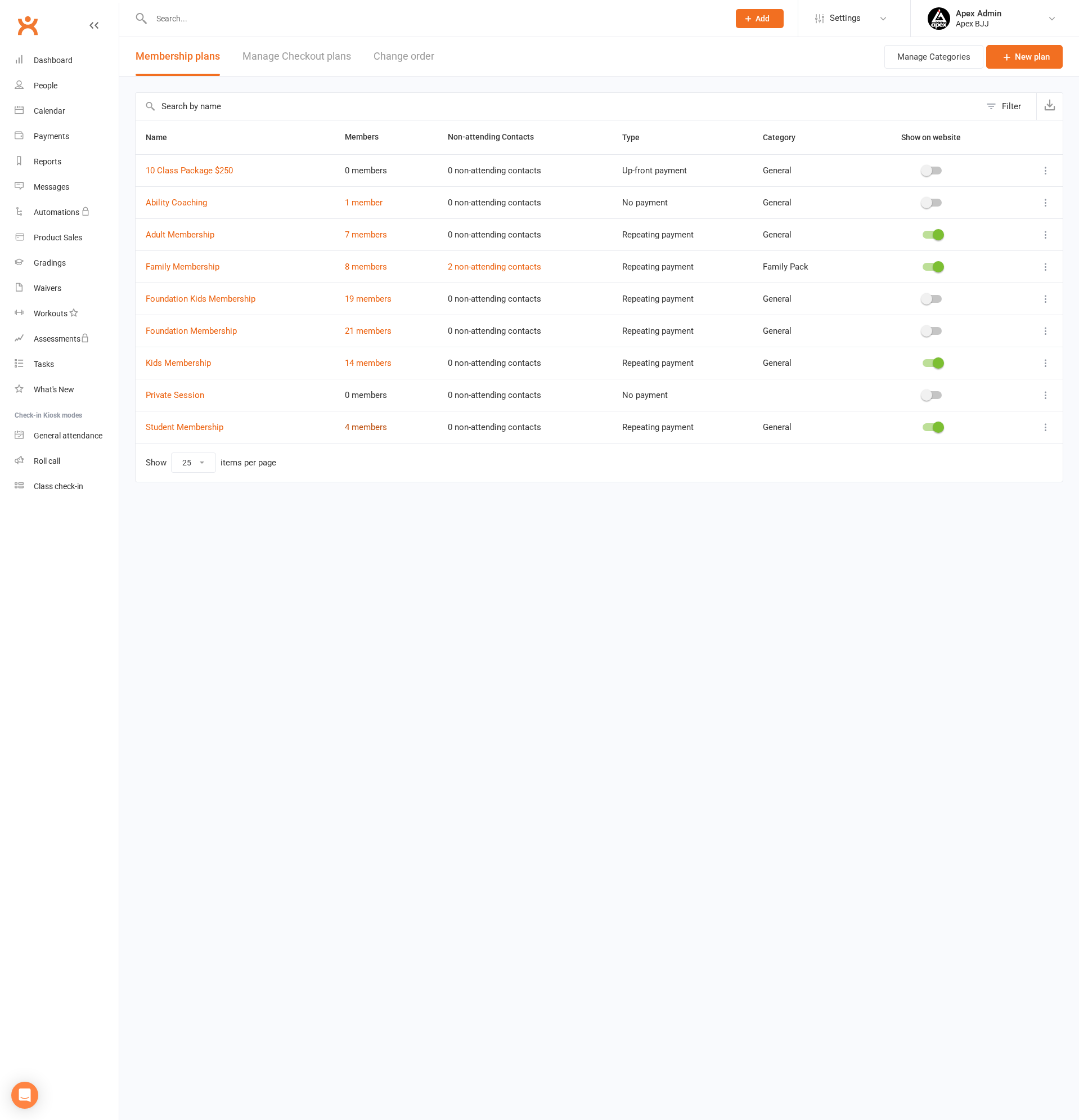
click at [376, 431] on link "4 members" at bounding box center [366, 427] width 42 height 10
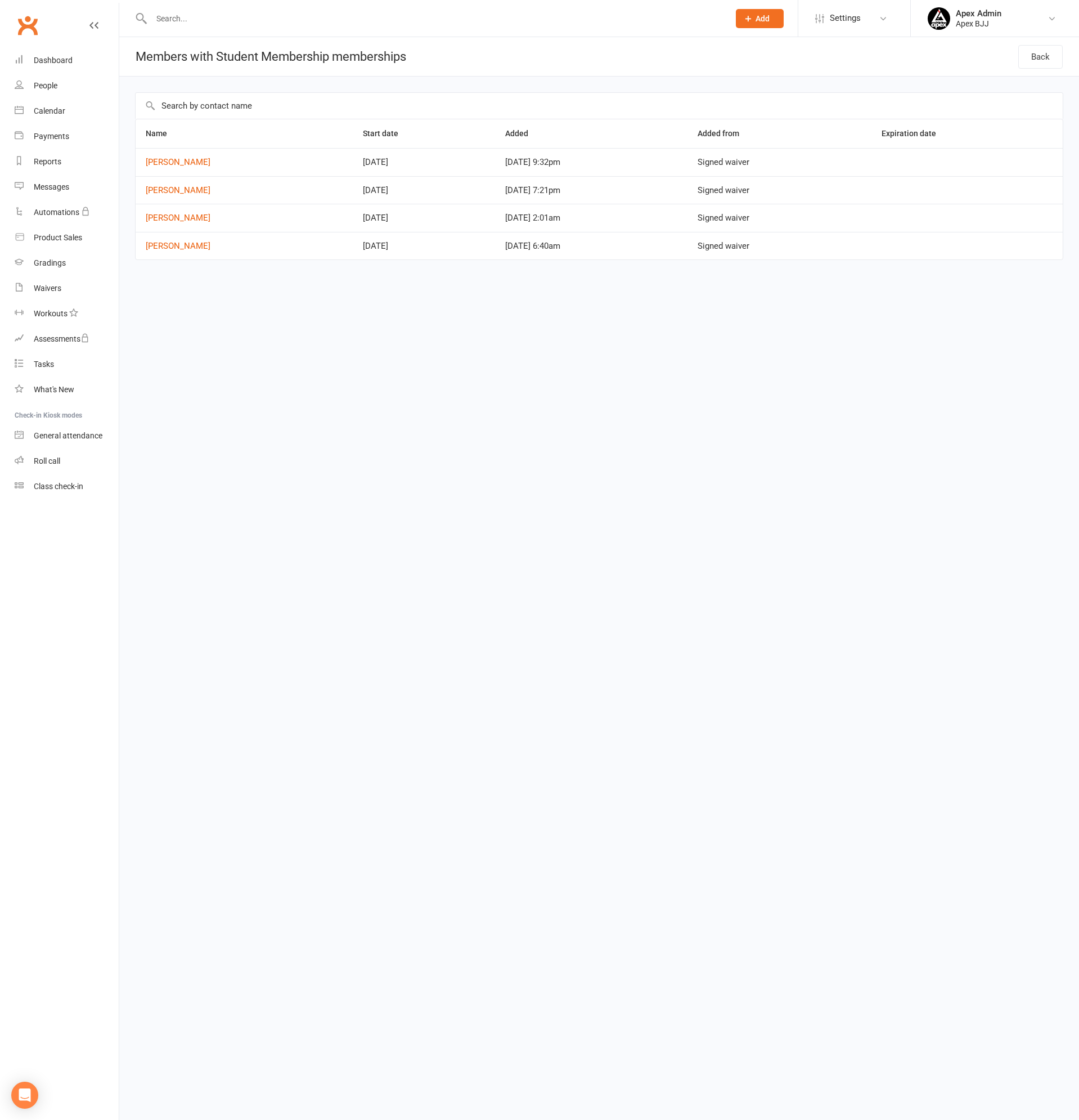
select select "25"
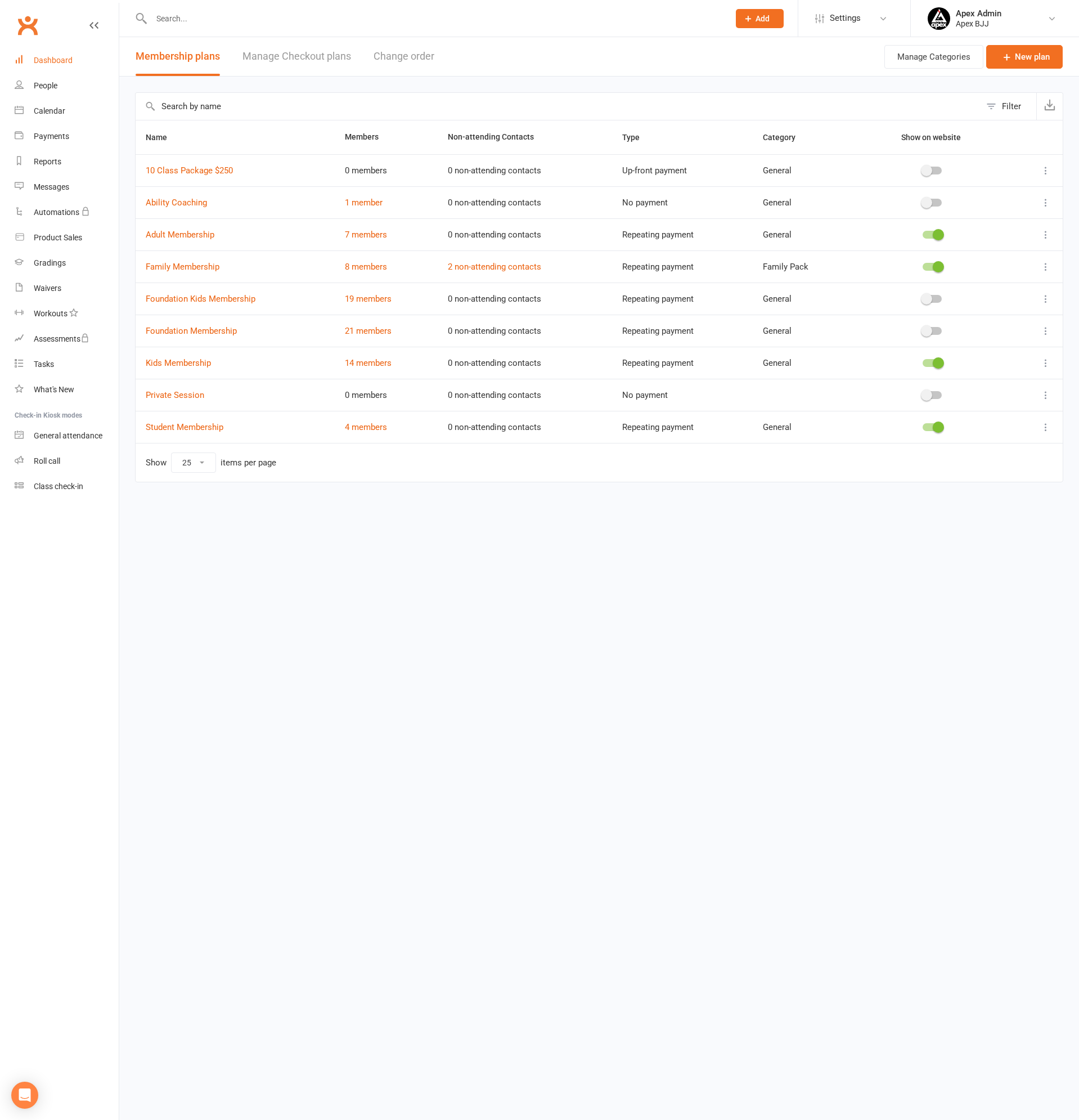
click at [67, 65] on div "Dashboard" at bounding box center [52, 60] width 39 height 9
